Goal: Task Accomplishment & Management: Use online tool/utility

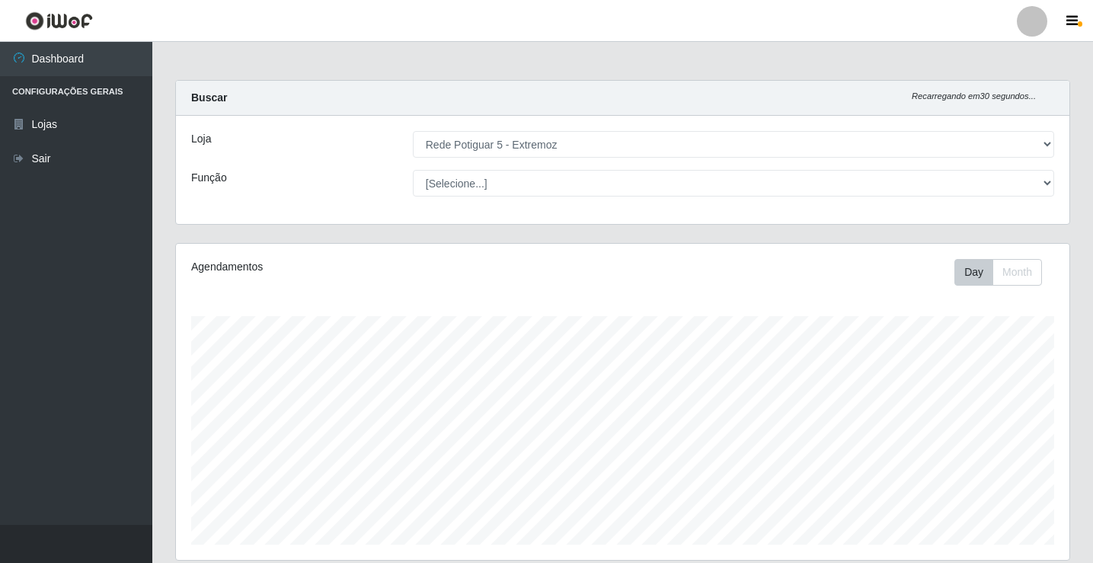
select select "79"
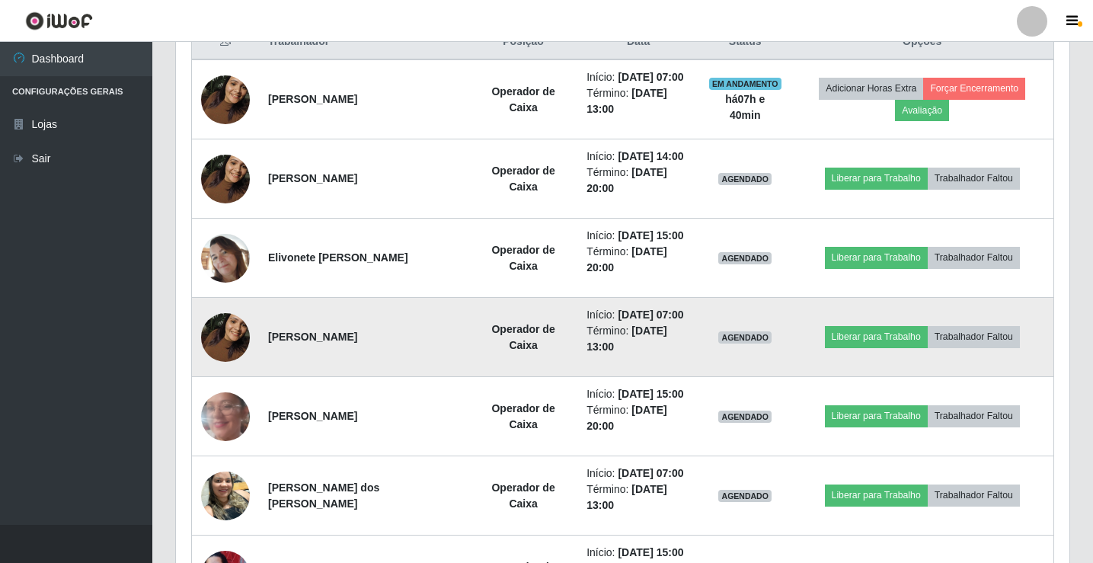
scroll to position [634, 0]
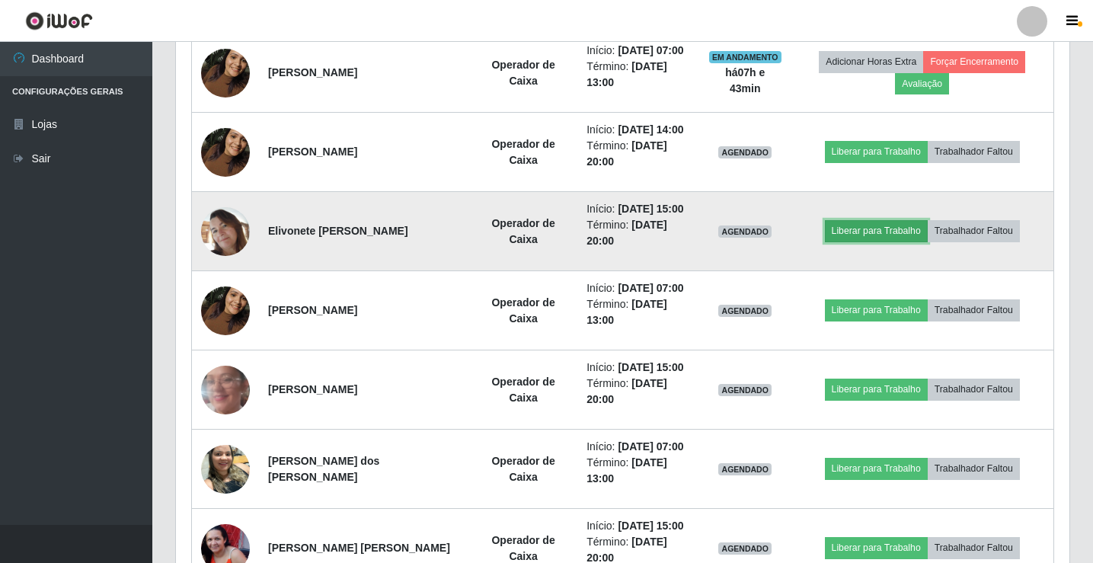
click at [883, 234] on button "Liberar para Trabalho" at bounding box center [876, 230] width 103 height 21
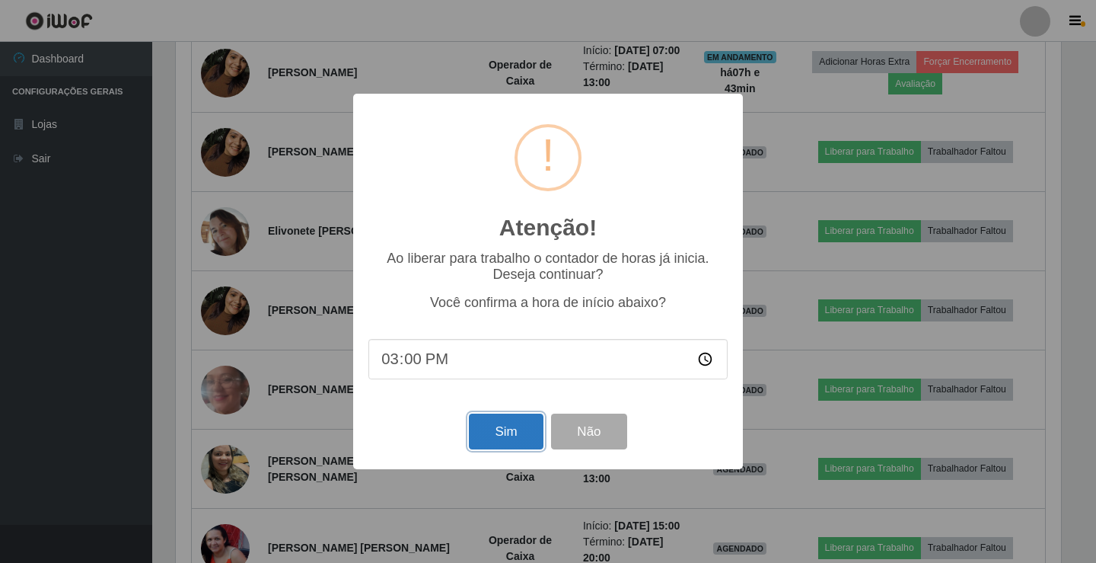
click at [496, 433] on button "Sim" at bounding box center [506, 431] width 74 height 36
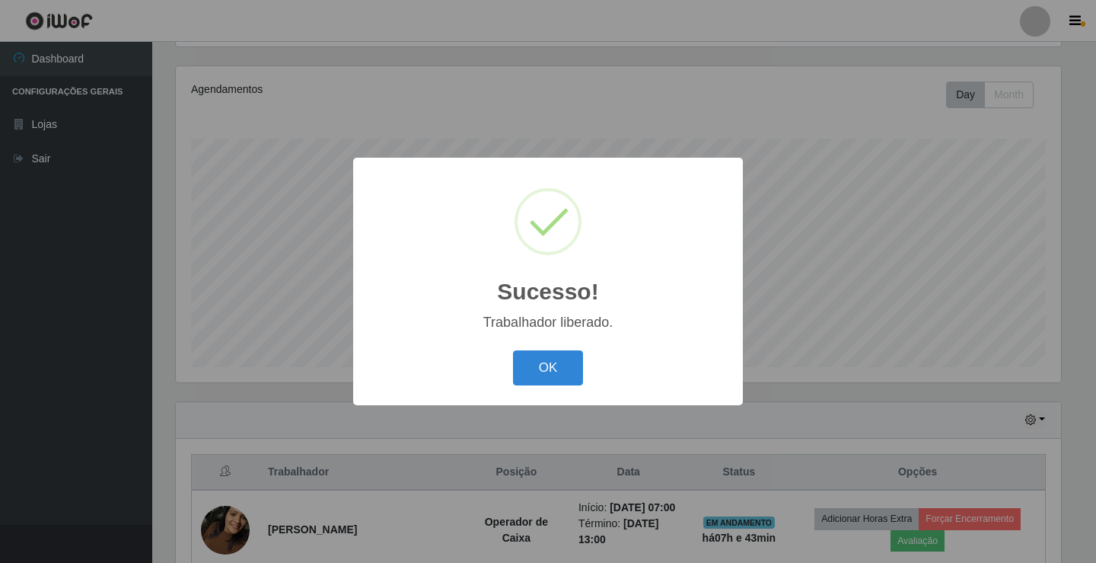
click at [513, 350] on button "OK" at bounding box center [548, 368] width 71 height 36
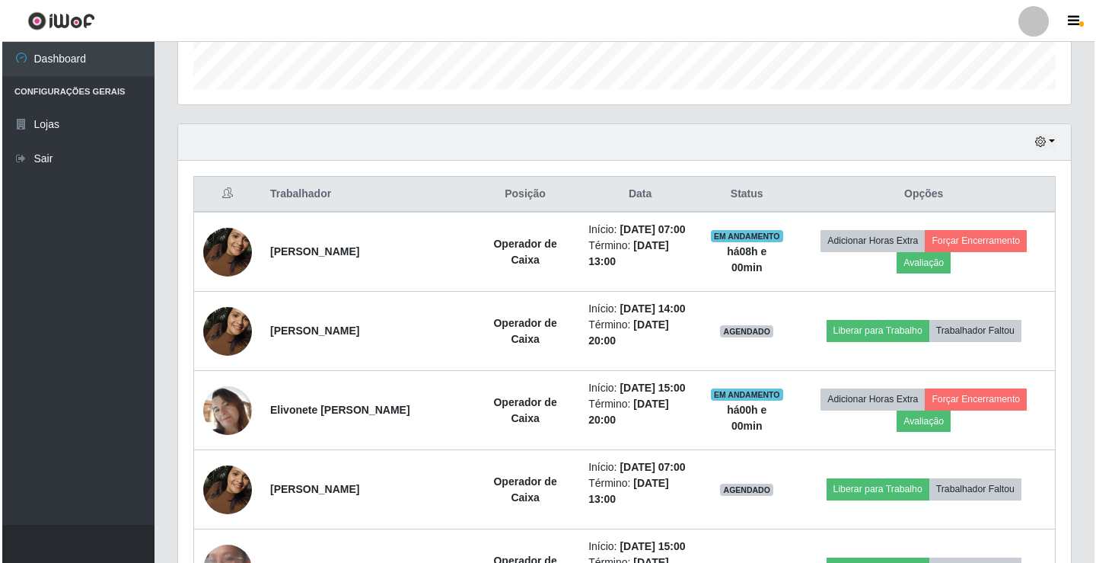
scroll to position [482, 0]
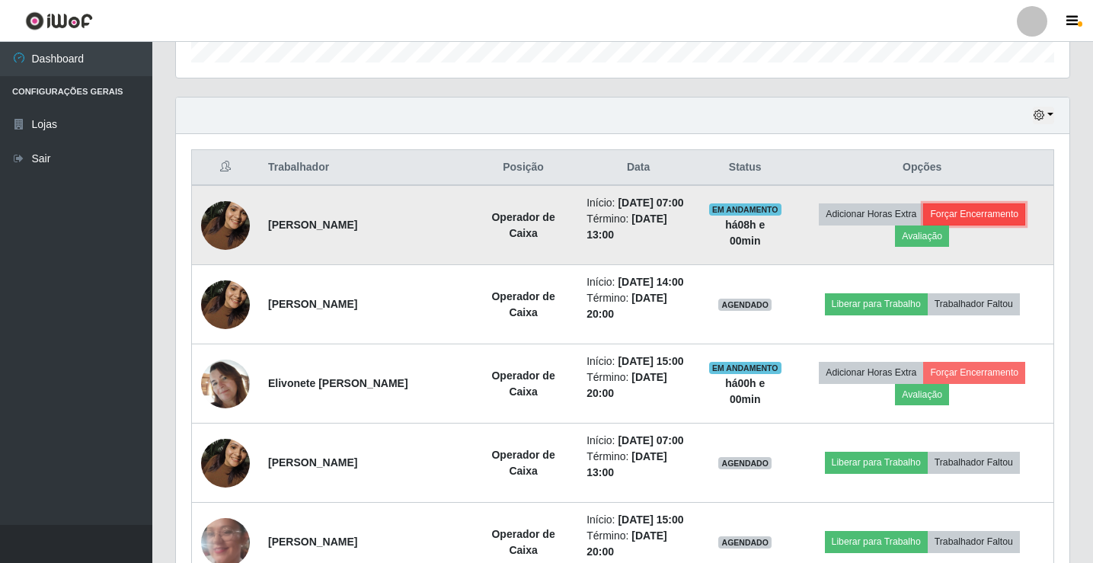
click at [966, 212] on button "Forçar Encerramento" at bounding box center [974, 213] width 102 height 21
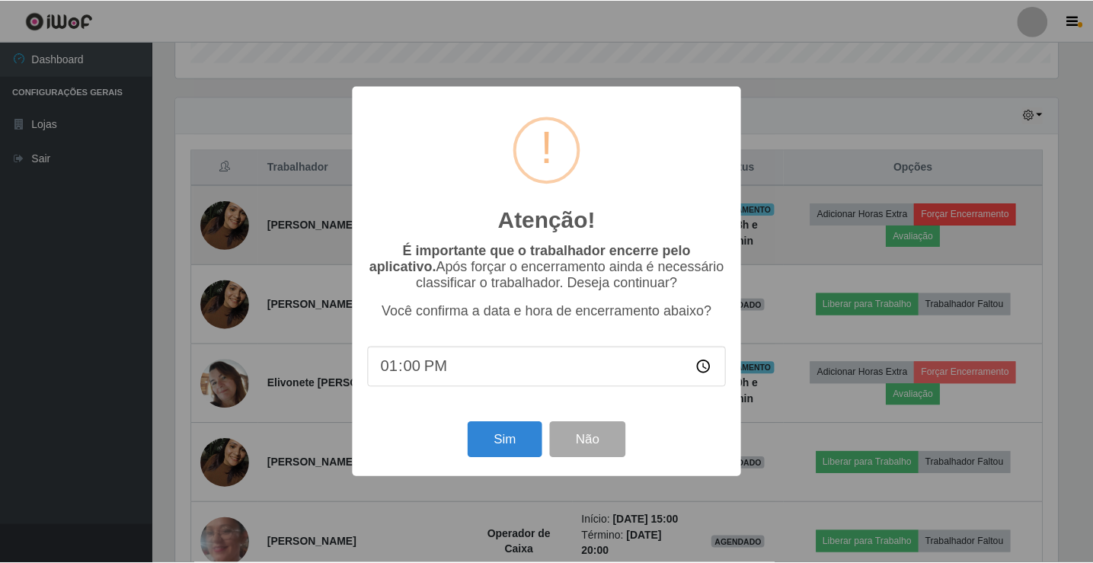
scroll to position [316, 886]
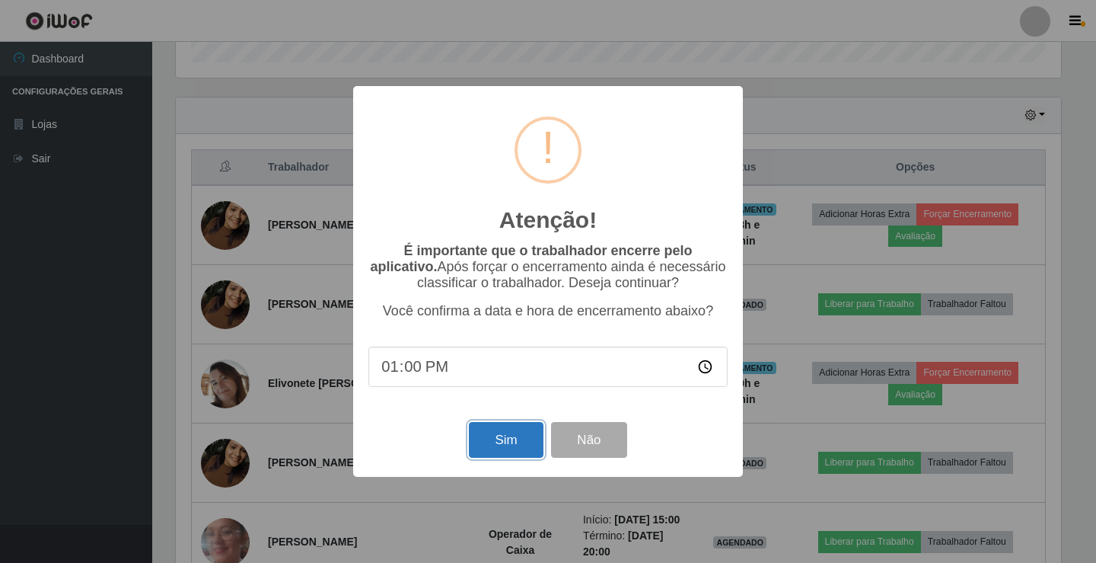
drag, startPoint x: 519, startPoint y: 445, endPoint x: 558, endPoint y: 400, distance: 59.9
click at [519, 445] on button "Sim" at bounding box center [506, 440] width 74 height 36
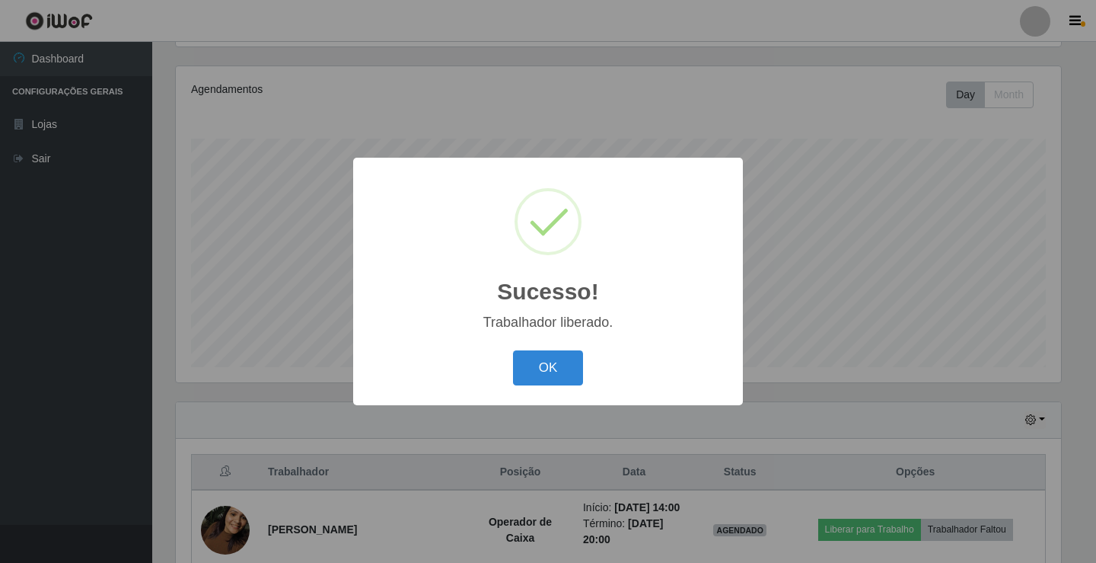
drag, startPoint x: 560, startPoint y: 357, endPoint x: 677, endPoint y: 372, distance: 118.2
click at [568, 357] on button "OK" at bounding box center [548, 368] width 71 height 36
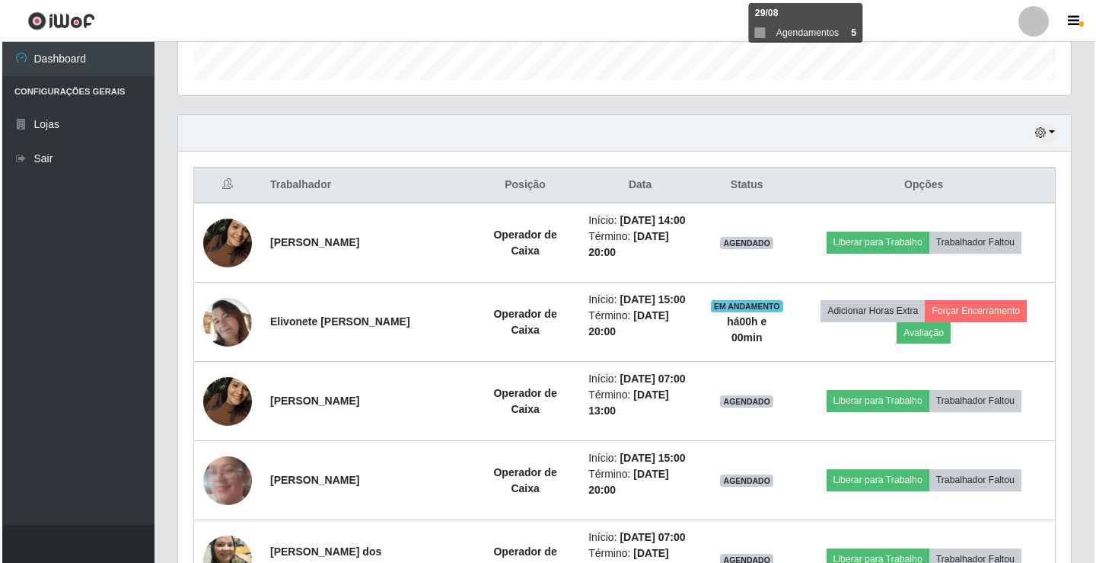
scroll to position [482, 0]
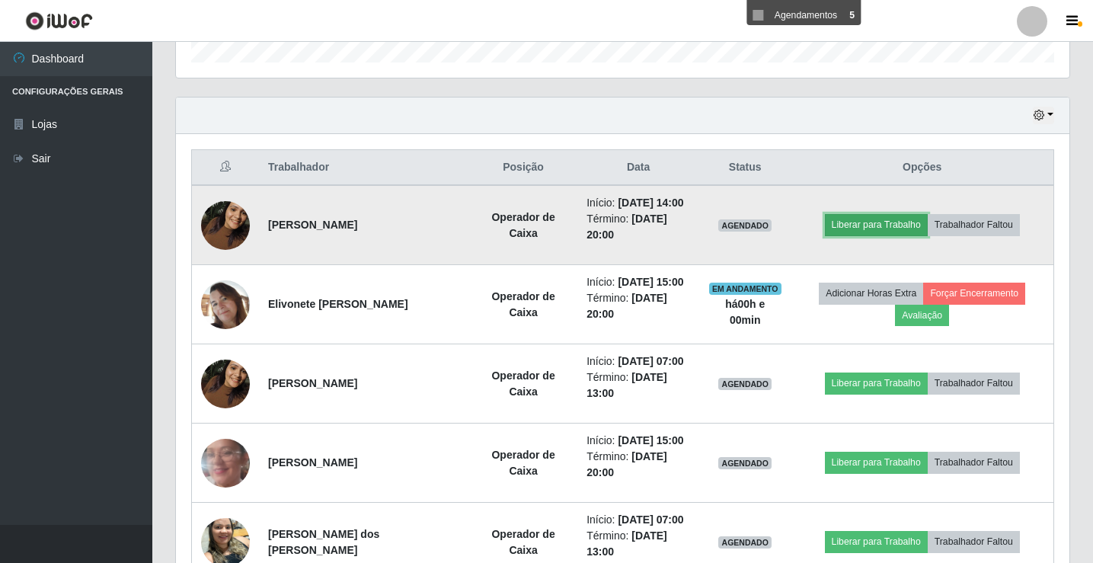
click at [870, 226] on button "Liberar para Trabalho" at bounding box center [876, 224] width 103 height 21
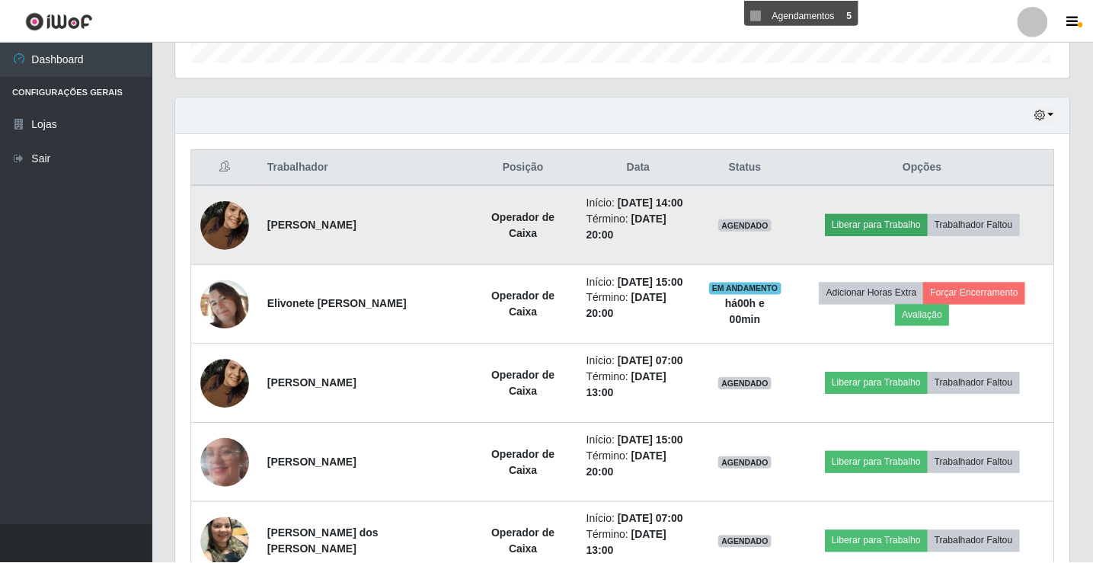
scroll to position [316, 886]
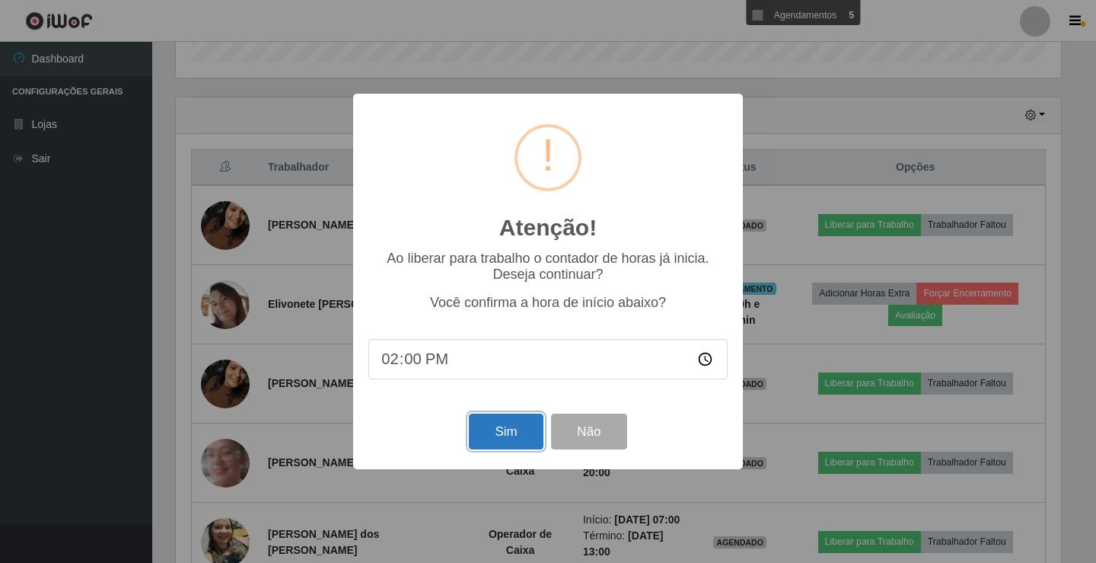
click at [524, 434] on button "Sim" at bounding box center [506, 431] width 74 height 36
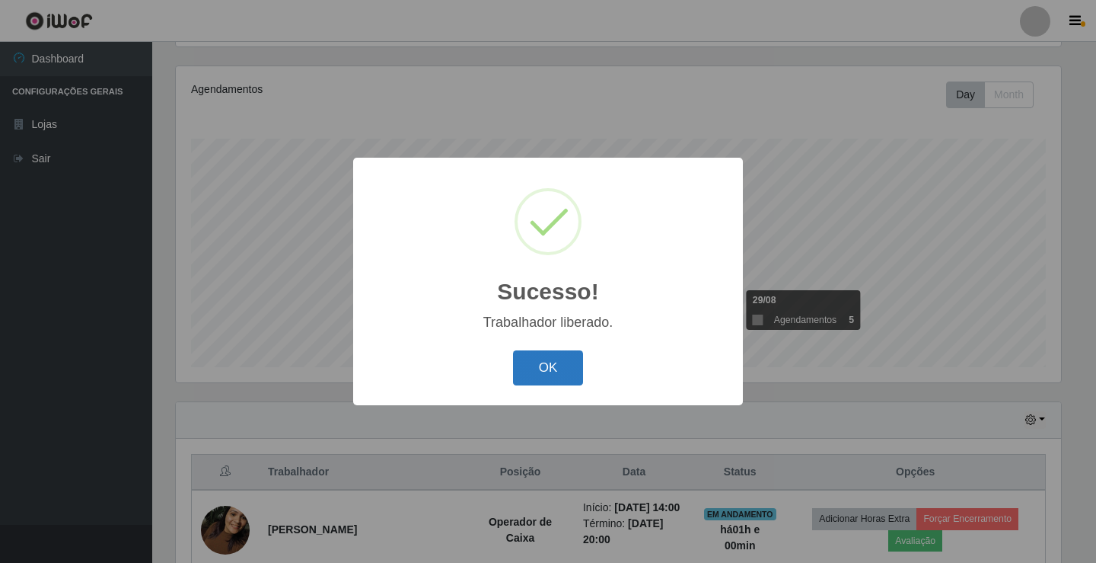
click at [561, 369] on button "OK" at bounding box center [548, 368] width 71 height 36
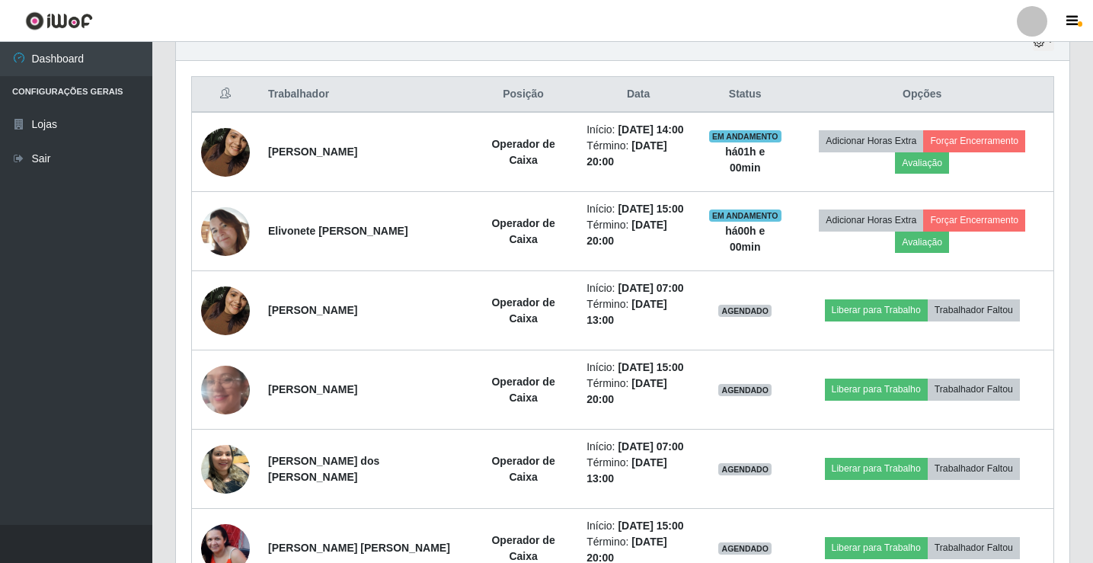
scroll to position [634, 0]
